Goal: Task Accomplishment & Management: Manage account settings

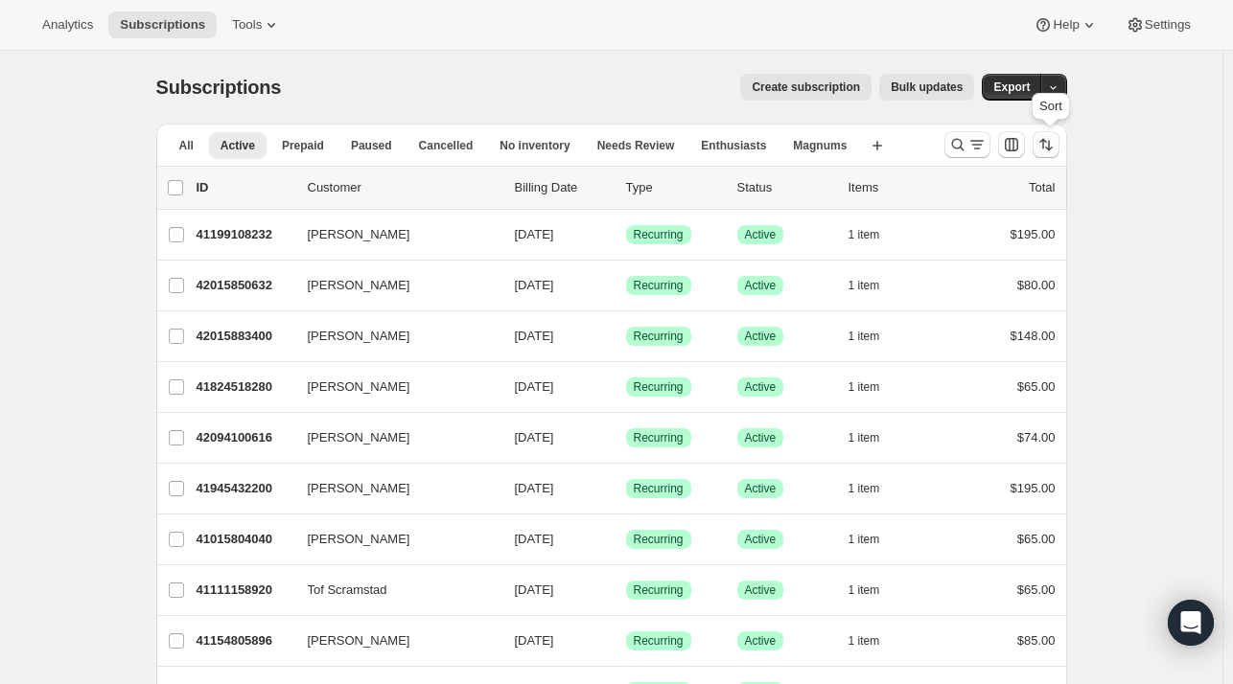
click at [1040, 149] on icon "Sort the results" at bounding box center [1045, 144] width 19 height 19
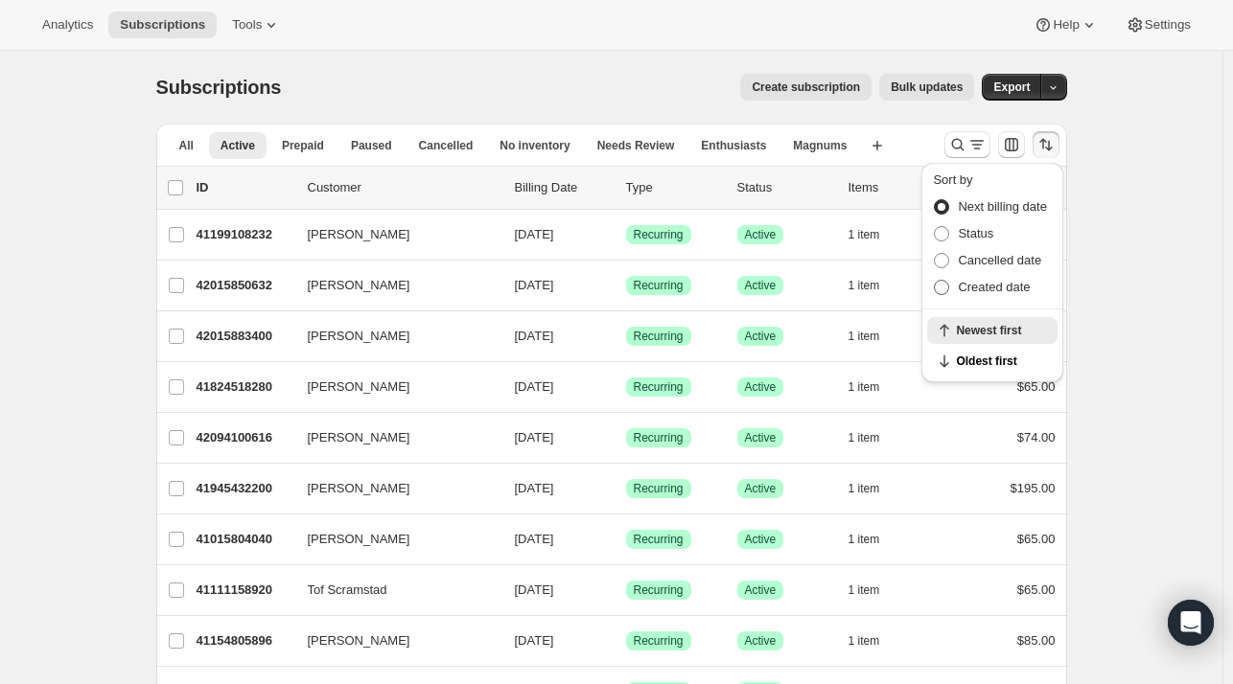
click at [970, 281] on span "Created date" at bounding box center [994, 287] width 72 height 14
click at [935, 281] on input "Created date" at bounding box center [934, 280] width 1 height 1
radio input "true"
